Goal: Information Seeking & Learning: Learn about a topic

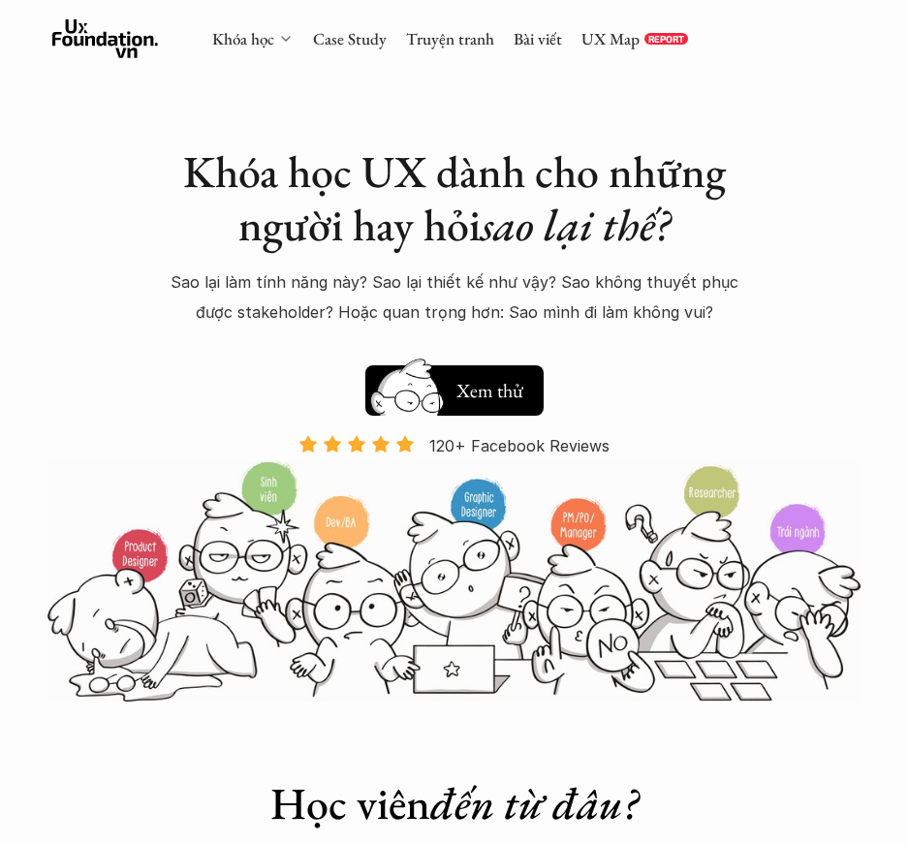
click at [275, 39] on div "Khóa học" at bounding box center [252, 38] width 81 height 21
click at [291, 39] on icon at bounding box center [285, 38] width 15 height 15
drag, startPoint x: 829, startPoint y: 223, endPoint x: 169, endPoint y: 23, distance: 689.1
click at [828, 221] on div "Khóa học UX dành cho những người hay hỏi sao lại thế? Sao lại làm tính năng này…" at bounding box center [454, 350] width 908 height 701
click at [234, 37] on link "Khóa học" at bounding box center [243, 38] width 62 height 21
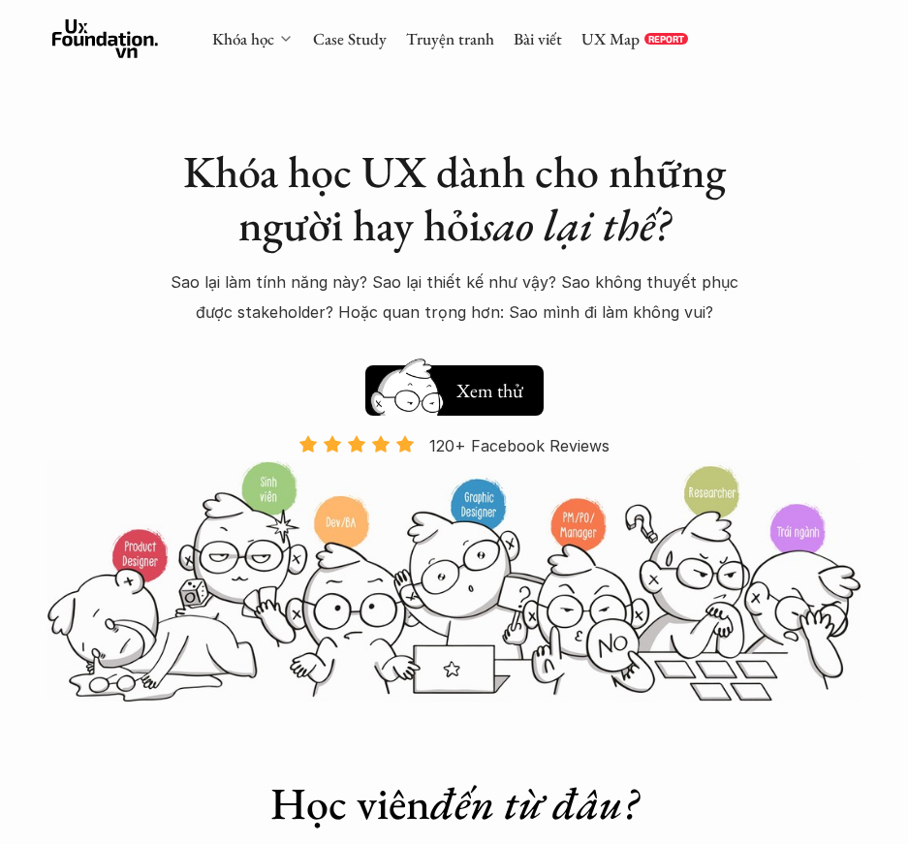
drag, startPoint x: 248, startPoint y: 43, endPoint x: 260, endPoint y: 5, distance: 39.5
click at [250, 41] on link "Khóa học" at bounding box center [243, 38] width 62 height 21
click at [284, 40] on icon at bounding box center [285, 38] width 15 height 15
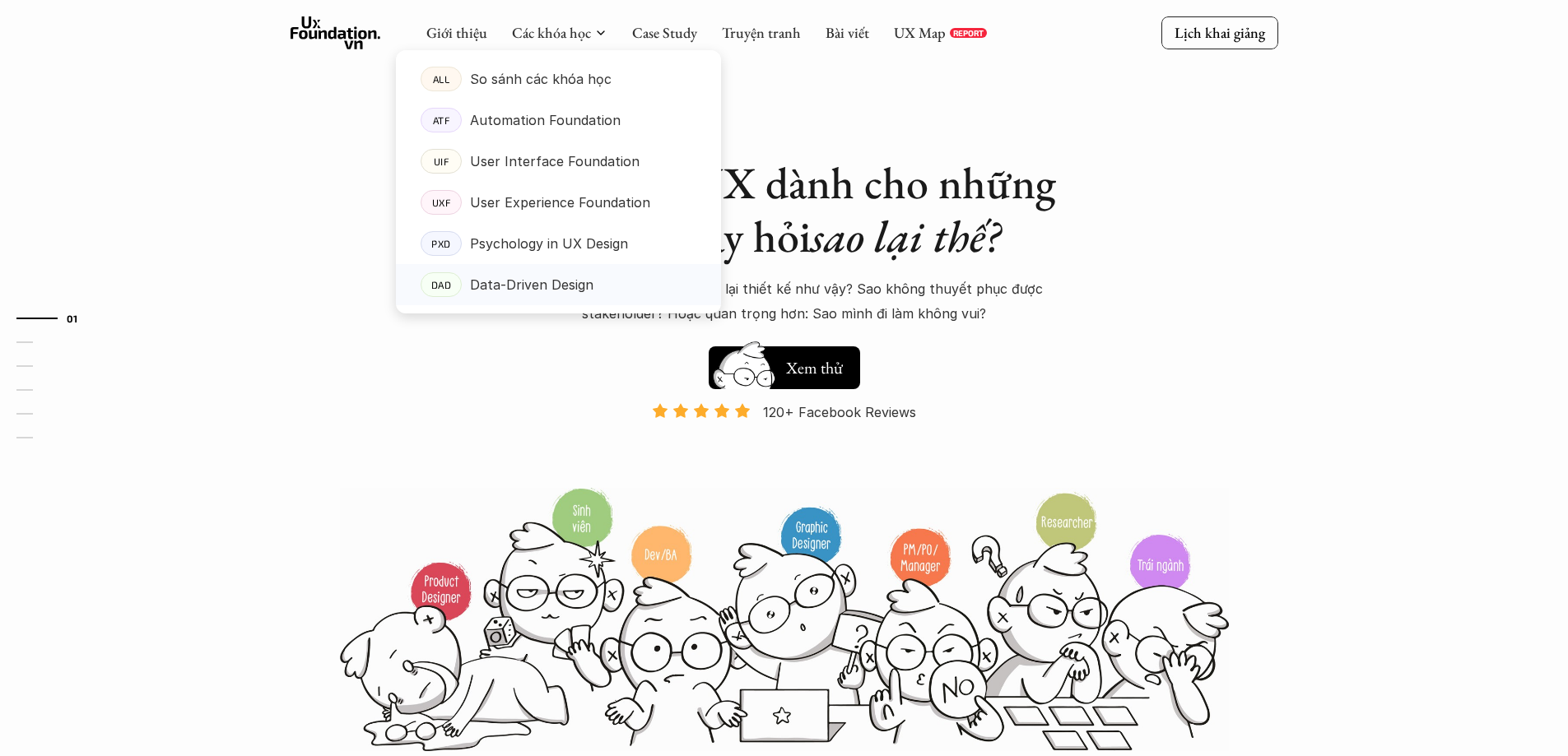
click at [588, 289] on p "Data-Driven Design" at bounding box center [531, 285] width 123 height 25
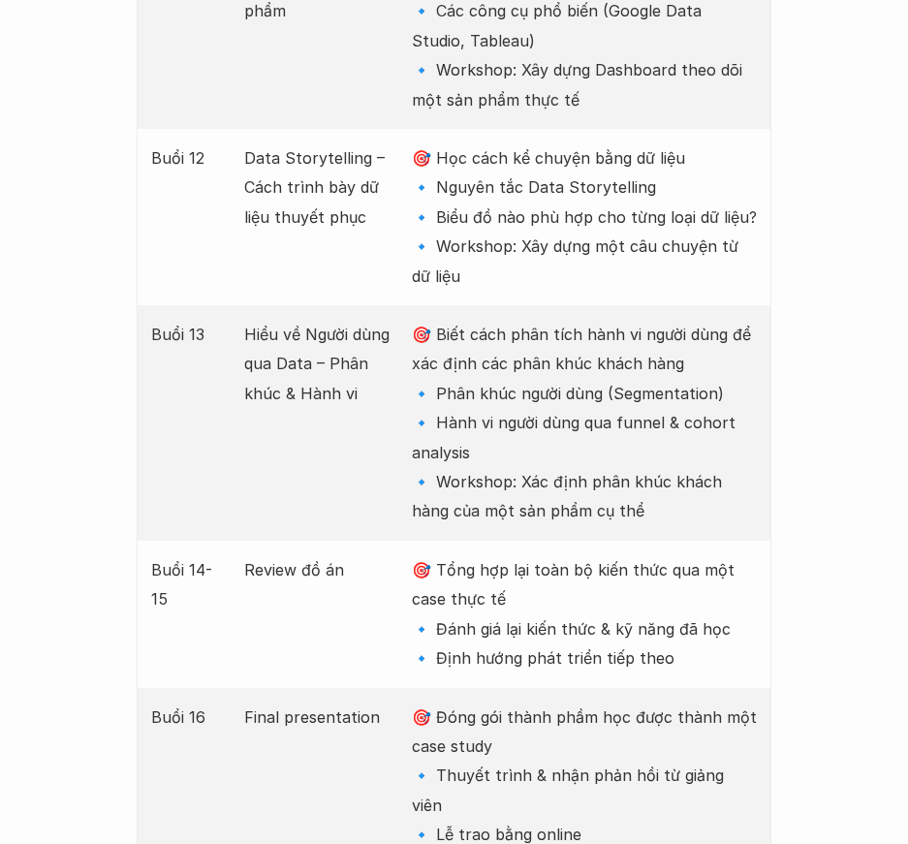
scroll to position [5245, 0]
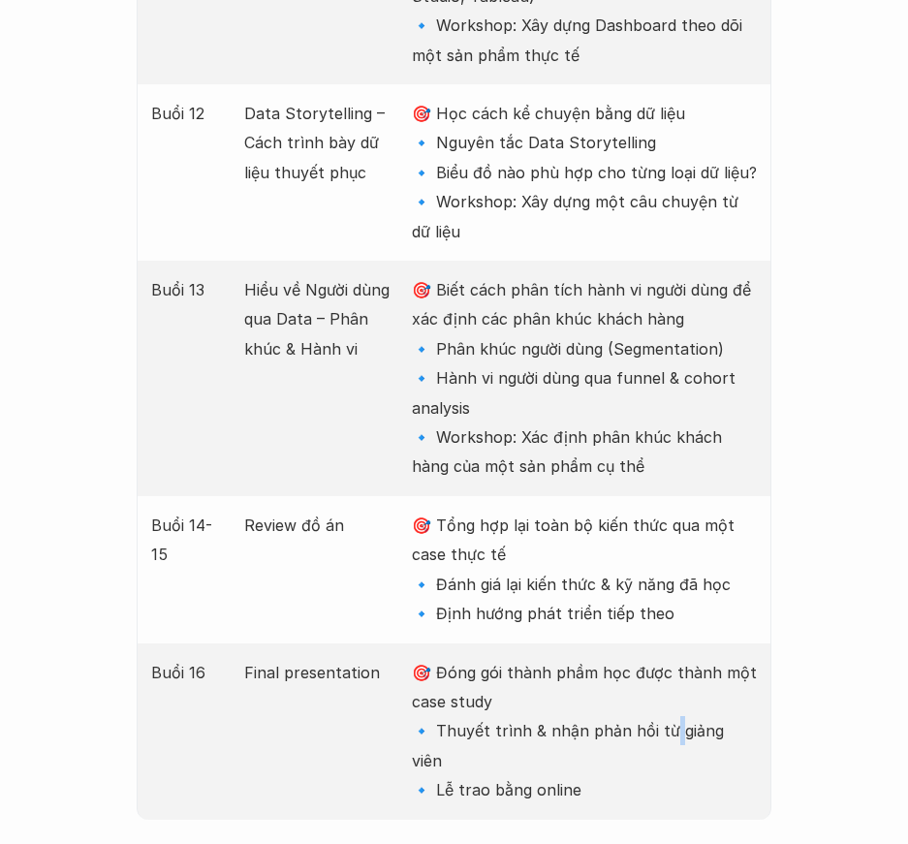
click at [666, 658] on p "🎯 Đóng gói thành phầm học được thành một case study 🔹 Thuyết trình & nhận phản …" at bounding box center [585, 731] width 346 height 147
